Goal: Task Accomplishment & Management: Use online tool/utility

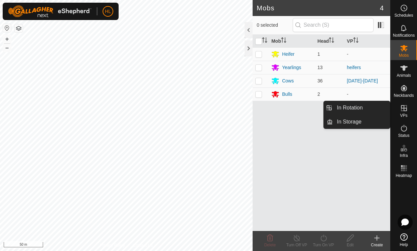
click at [404, 108] on icon at bounding box center [404, 108] width 6 height 6
click at [346, 108] on link "In Rotation" at bounding box center [361, 107] width 57 height 13
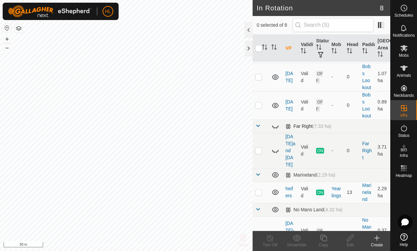
scroll to position [132, 0]
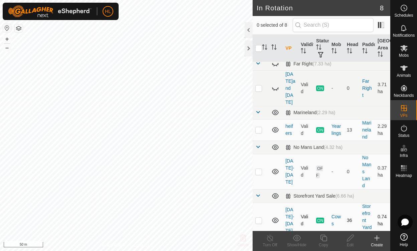
click at [274, 216] on icon at bounding box center [275, 220] width 8 height 8
click at [273, 168] on icon at bounding box center [275, 172] width 8 height 8
click at [274, 218] on icon at bounding box center [275, 220] width 7 height 5
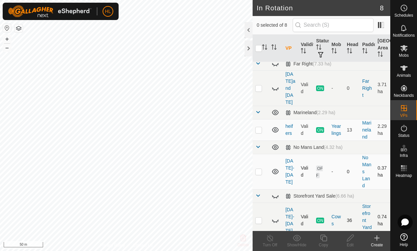
click at [274, 216] on icon at bounding box center [275, 220] width 8 height 8
click at [259, 169] on p-checkbox at bounding box center [258, 171] width 7 height 5
checkbox input "true"
click at [352, 237] on icon at bounding box center [350, 238] width 7 height 7
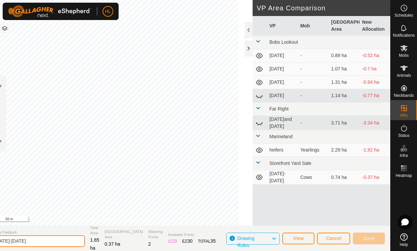
click at [30, 242] on input "[DATE]-[DATE]" at bounding box center [37, 241] width 93 height 12
click at [247, 52] on div at bounding box center [248, 48] width 8 height 16
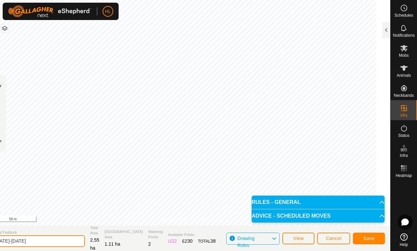
click at [32, 238] on input "[DATE]-[DATE]" at bounding box center [37, 241] width 93 height 12
click at [31, 240] on input "[DATE]" at bounding box center [37, 241] width 93 height 12
type input "[DATE] nbf"
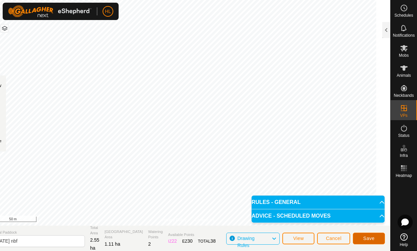
click at [366, 238] on span "Save" at bounding box center [368, 238] width 11 height 5
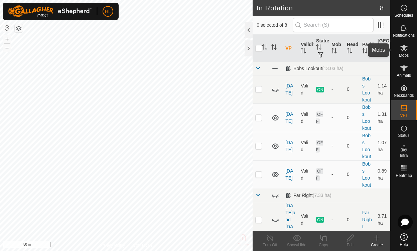
click at [404, 49] on icon at bounding box center [403, 48] width 7 height 6
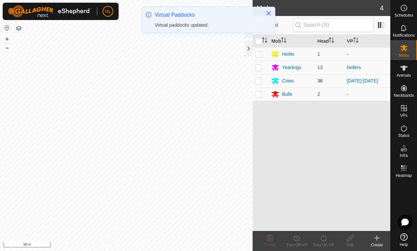
click at [260, 80] on p-checkbox at bounding box center [258, 80] width 7 height 5
checkbox input "true"
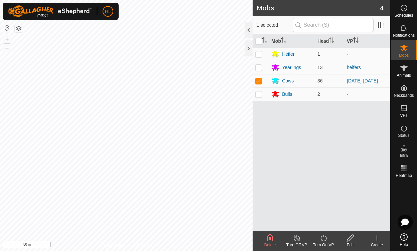
click at [325, 237] on icon at bounding box center [323, 238] width 8 height 8
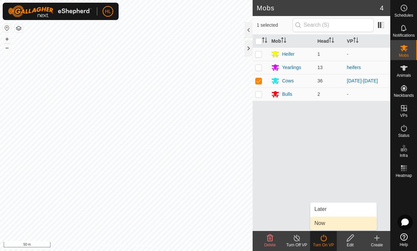
click at [322, 223] on link "Now" at bounding box center [343, 223] width 66 height 13
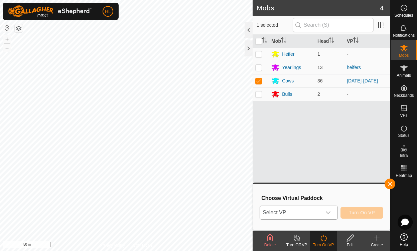
click at [329, 211] on icon "dropdown trigger" at bounding box center [327, 212] width 5 height 5
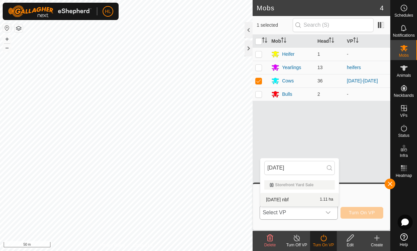
type input "[DATE]"
click at [278, 200] on span "[DATE] nbf" at bounding box center [277, 199] width 22 height 5
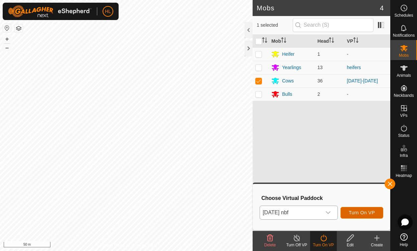
click at [370, 211] on span "Turn On VP" at bounding box center [362, 212] width 26 height 5
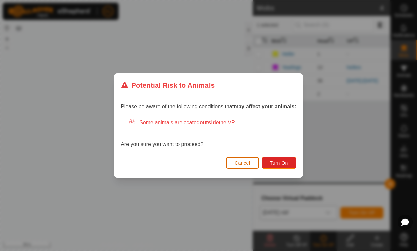
click at [242, 165] on span "Cancel" at bounding box center [242, 162] width 16 height 5
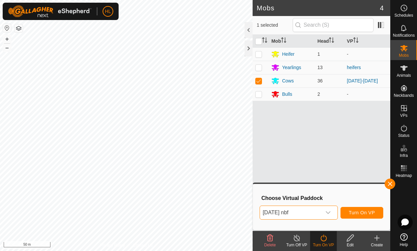
click at [284, 212] on span "[DATE] nbf" at bounding box center [290, 212] width 61 height 13
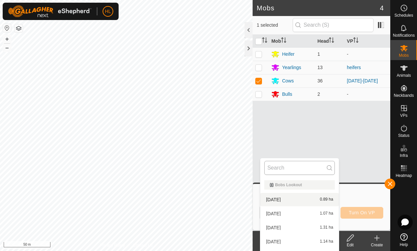
click at [284, 167] on input "text" at bounding box center [299, 168] width 70 height 14
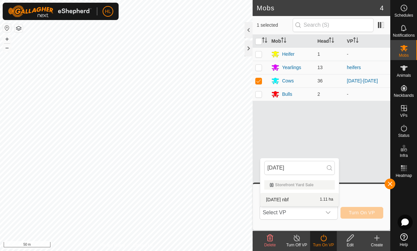
type input "[DATE]"
click at [285, 199] on li "[DATE] nbf 1.11 ha" at bounding box center [299, 199] width 78 height 13
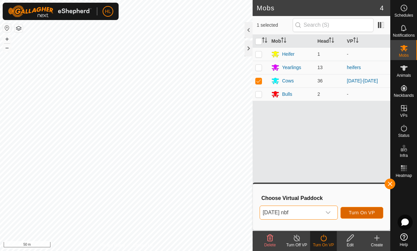
click at [362, 212] on span "Turn On VP" at bounding box center [362, 212] width 26 height 5
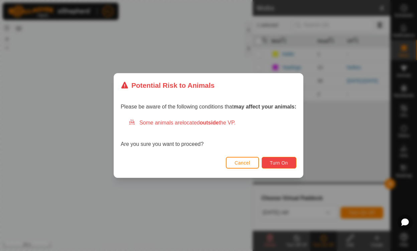
click at [277, 162] on span "Turn On" at bounding box center [279, 162] width 18 height 5
